Goal: Task Accomplishment & Management: Manage account settings

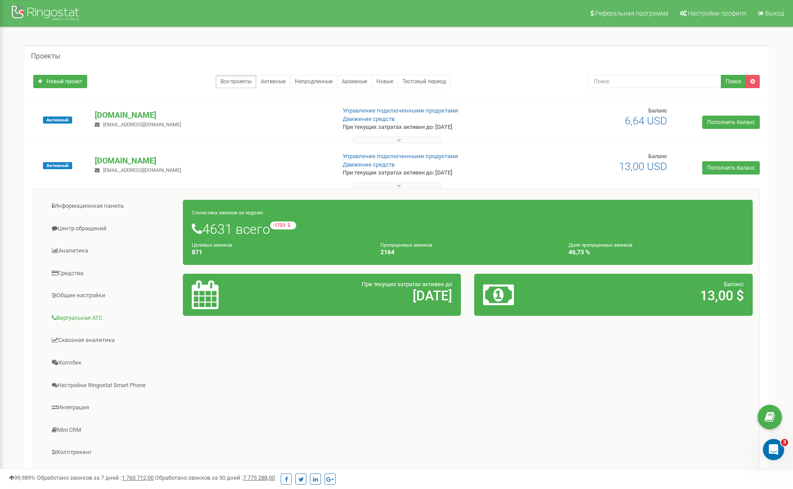
click at [81, 315] on link "Виртуальная АТС" at bounding box center [111, 318] width 143 height 22
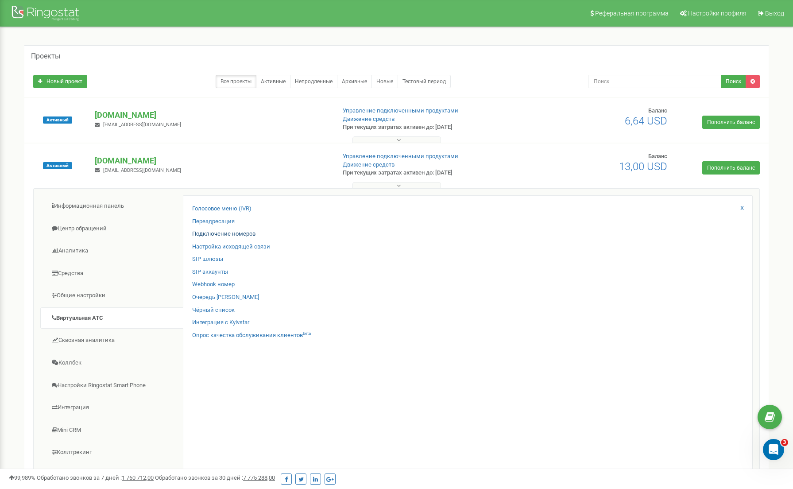
click at [223, 233] on link "Подключение номеров" at bounding box center [223, 234] width 63 height 8
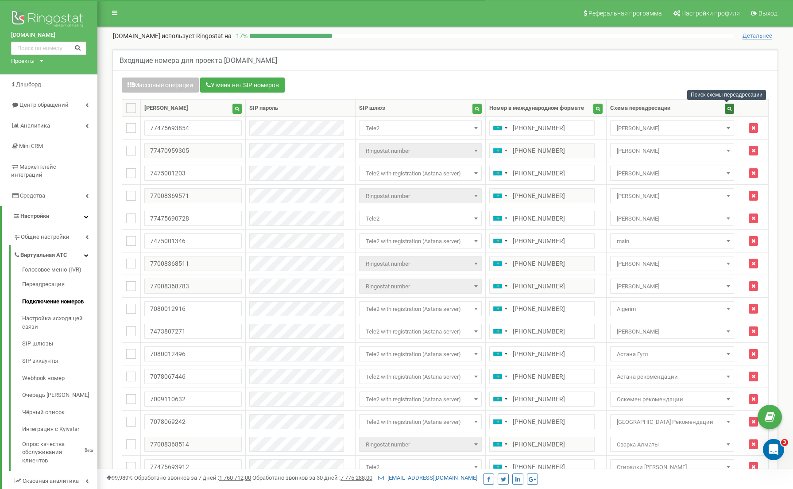
click at [728, 109] on icon "button" at bounding box center [730, 108] width 4 height 4
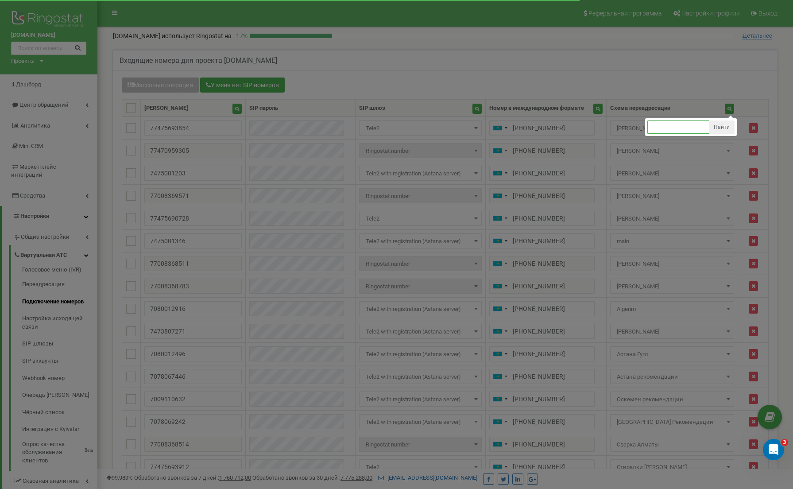
click at [679, 125] on input "text" at bounding box center [679, 126] width 62 height 13
type input "main"
click at [725, 127] on button "Найти" at bounding box center [722, 126] width 26 height 13
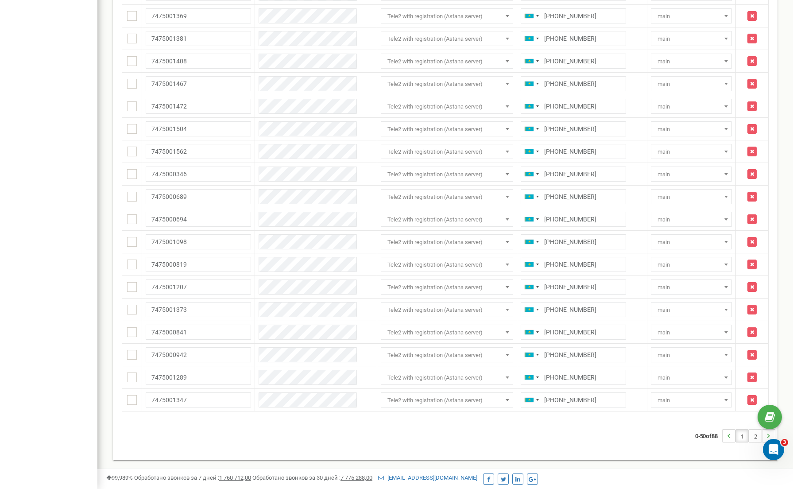
scroll to position [835, 0]
click at [756, 435] on link "2" at bounding box center [755, 436] width 12 height 12
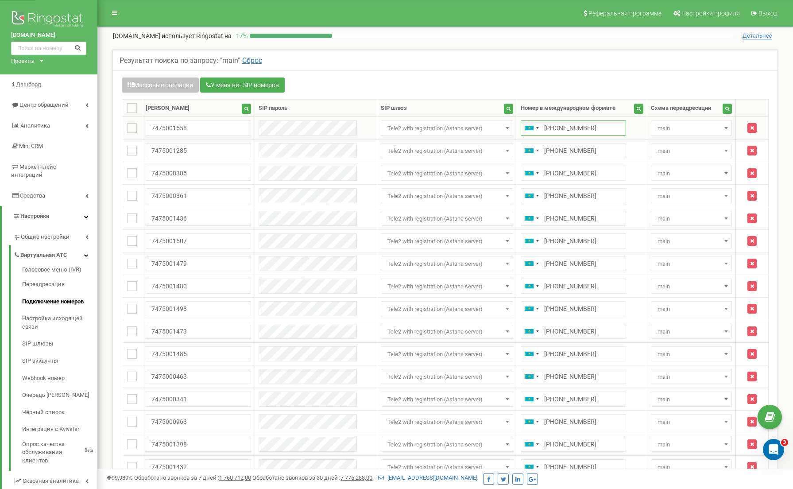
drag, startPoint x: 577, startPoint y: 128, endPoint x: 536, endPoint y: 126, distance: 40.8
click at [536, 126] on input "+77475001558" at bounding box center [573, 127] width 105 height 15
click at [726, 128] on b at bounding box center [727, 128] width 4 height 2
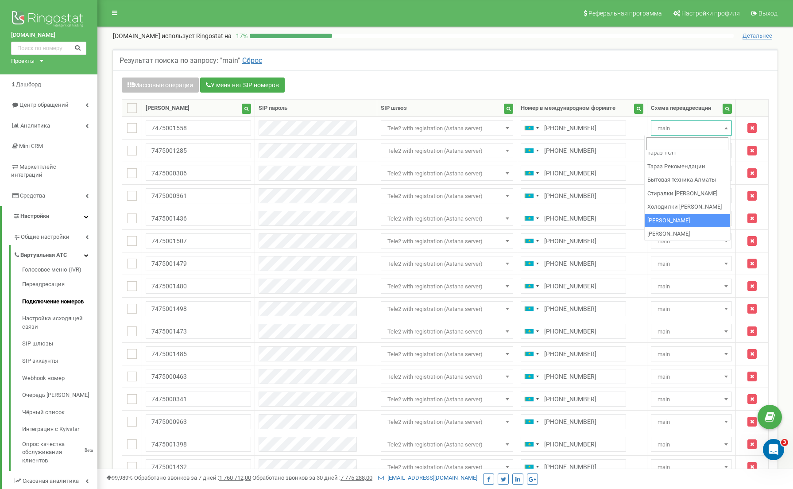
scroll to position [509, 0]
select select "232396"
click at [722, 129] on span at bounding box center [726, 128] width 9 height 12
select select "232426"
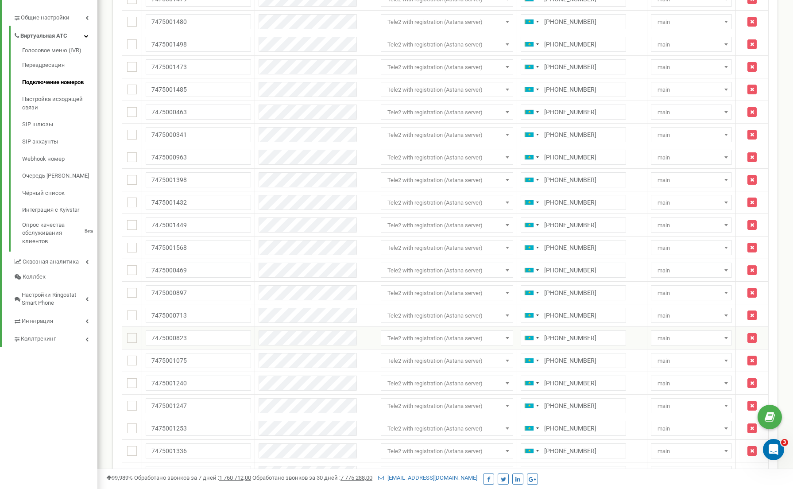
scroll to position [221, 0]
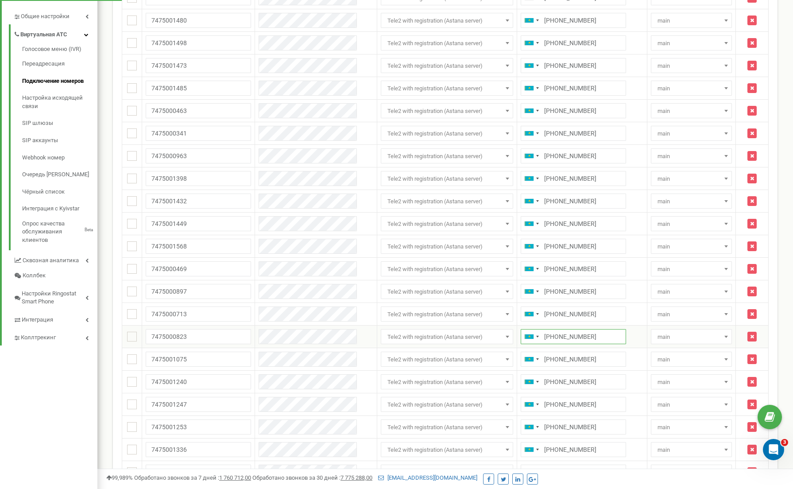
drag, startPoint x: 575, startPoint y: 337, endPoint x: 544, endPoint y: 334, distance: 30.7
click at [535, 335] on input "+77475000823" at bounding box center [573, 336] width 105 height 15
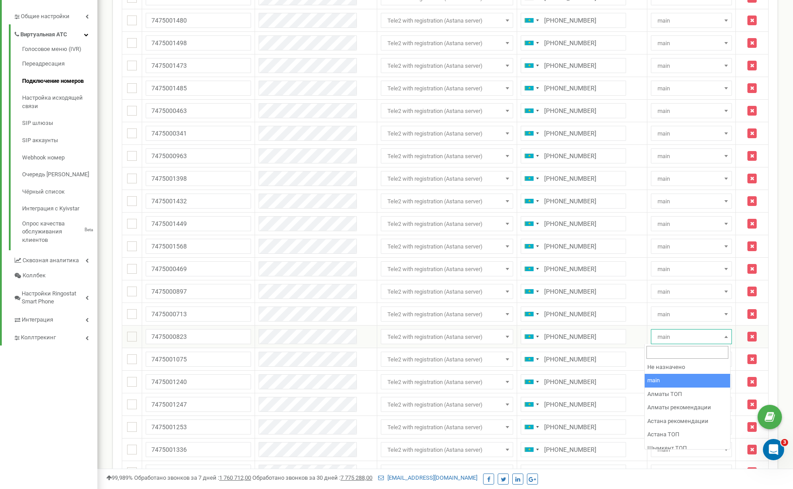
click at [705, 336] on span "main" at bounding box center [691, 337] width 75 height 12
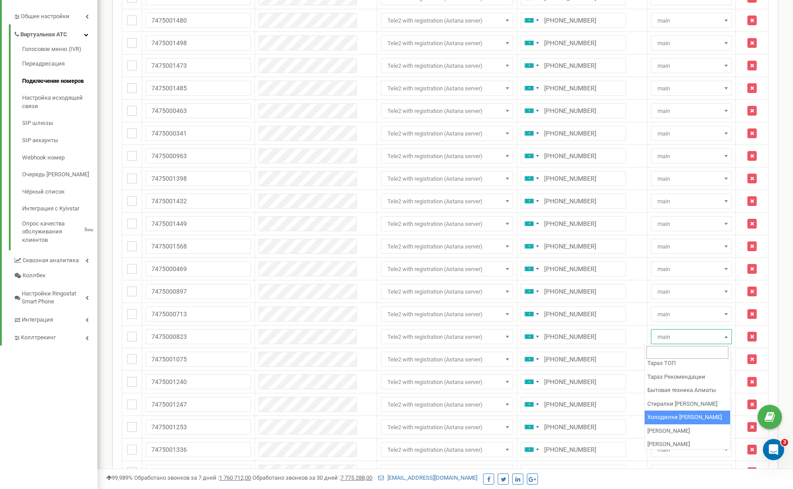
select select "232426"
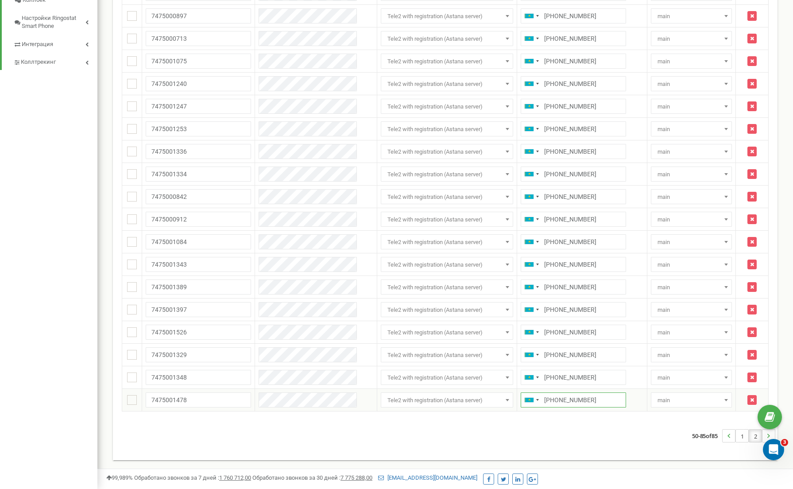
drag, startPoint x: 574, startPoint y: 399, endPoint x: 572, endPoint y: 392, distance: 7.3
click at [539, 399] on input "[PHONE_NUMBER]" at bounding box center [573, 399] width 105 height 15
drag, startPoint x: 576, startPoint y: 377, endPoint x: 535, endPoint y: 376, distance: 41.2
click at [535, 376] on input "[PHONE_NUMBER]" at bounding box center [573, 377] width 105 height 15
click at [724, 374] on span at bounding box center [726, 378] width 9 height 12
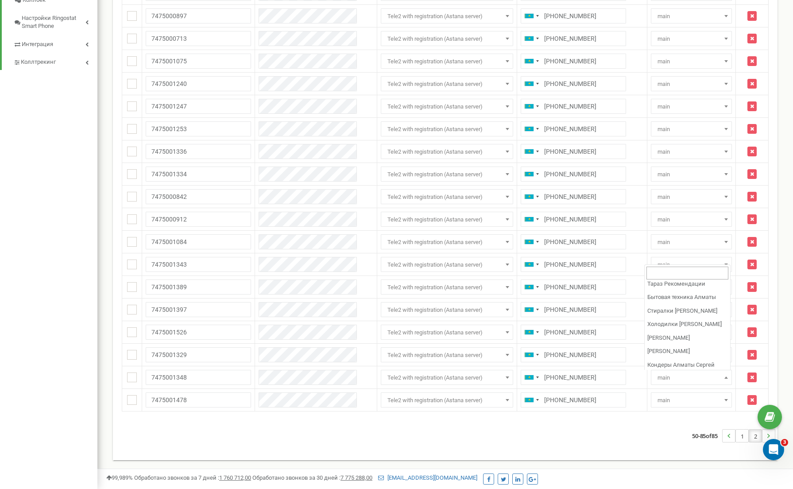
scroll to position [521, 0]
select select "232426"
